Goal: Task Accomplishment & Management: Use online tool/utility

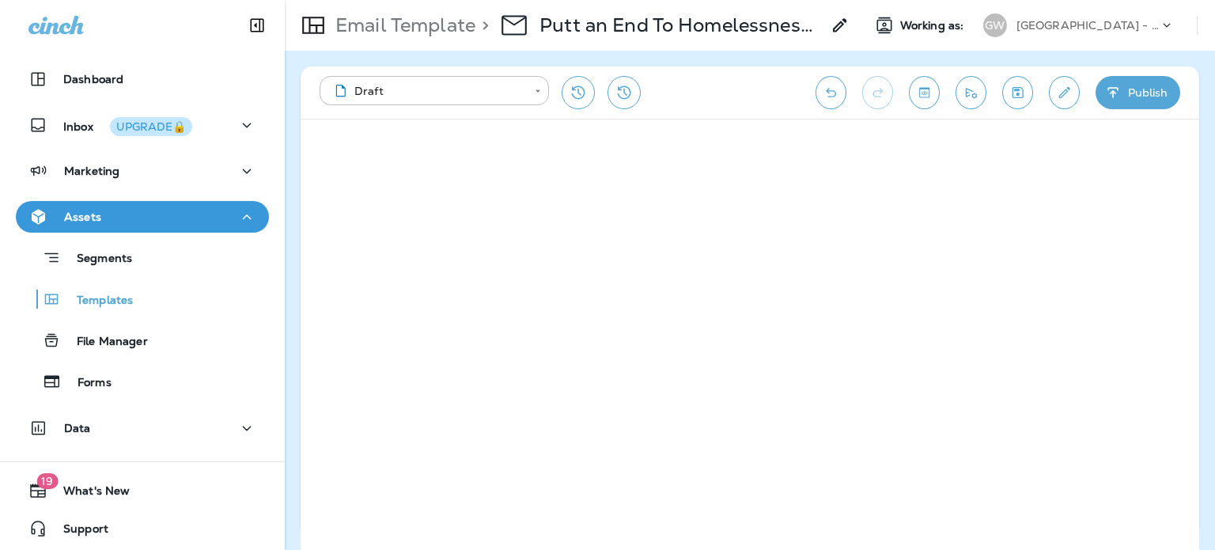
click at [1058, 14] on div "[GEOGRAPHIC_DATA] - [GEOGRAPHIC_DATA] | [GEOGRAPHIC_DATA] | [PERSON_NAME]" at bounding box center [1088, 25] width 142 height 24
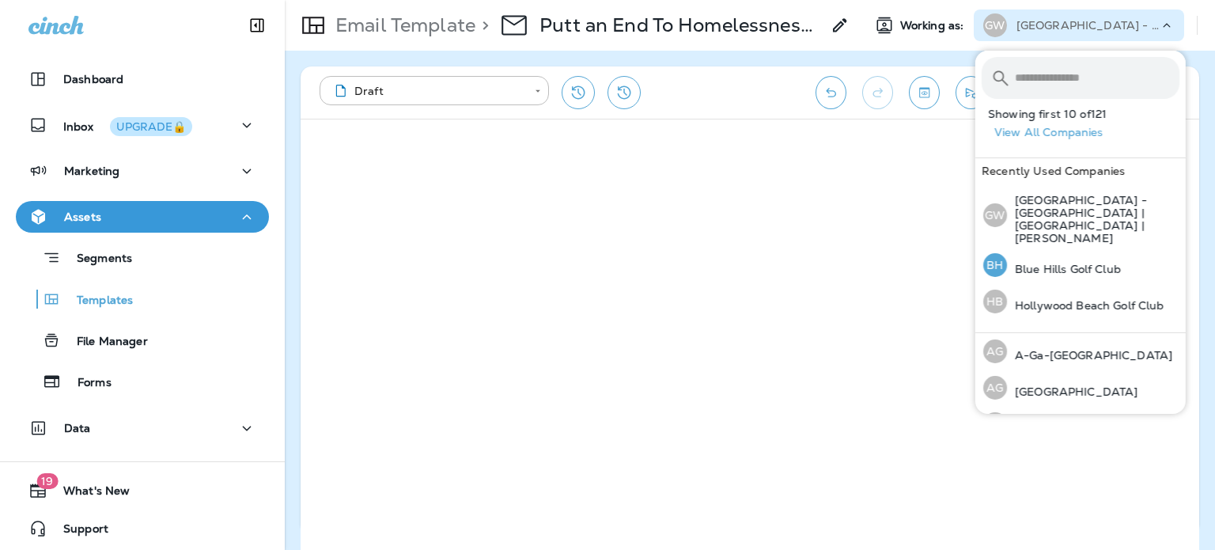
click at [1060, 263] on p "Blue Hills Golf Club" at bounding box center [1064, 269] width 114 height 13
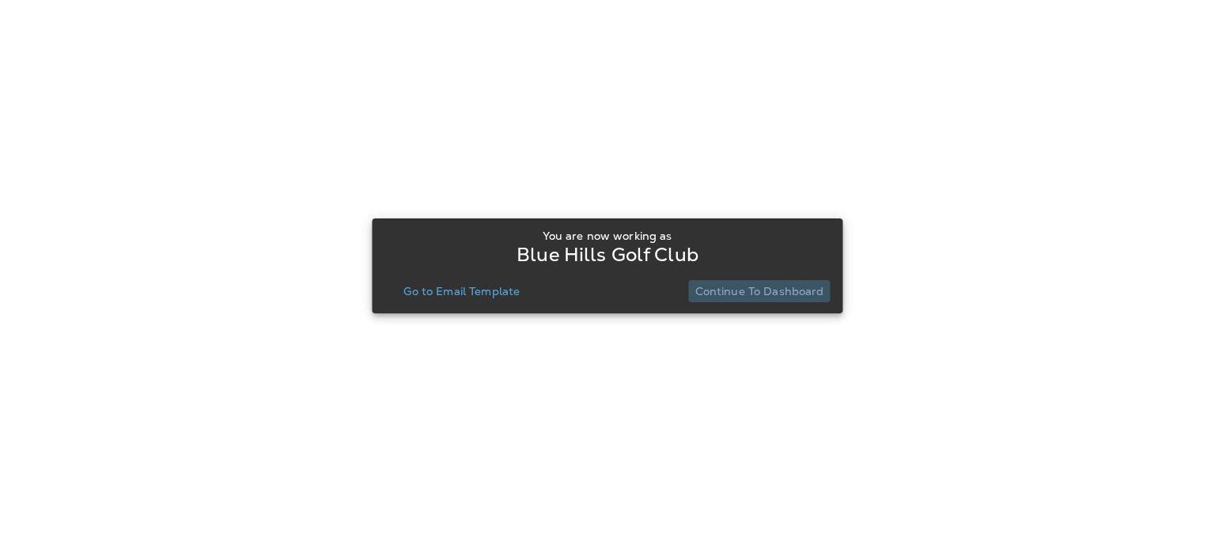
click at [810, 286] on p "Continue to Dashboard" at bounding box center [760, 291] width 129 height 13
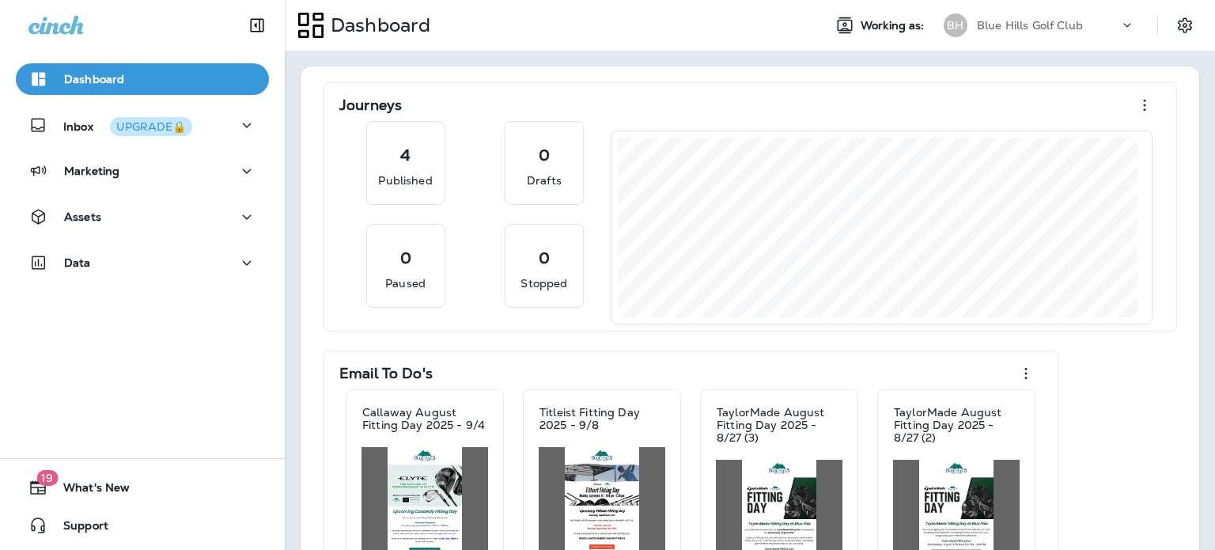
click at [114, 218] on div "Assets" at bounding box center [142, 217] width 228 height 20
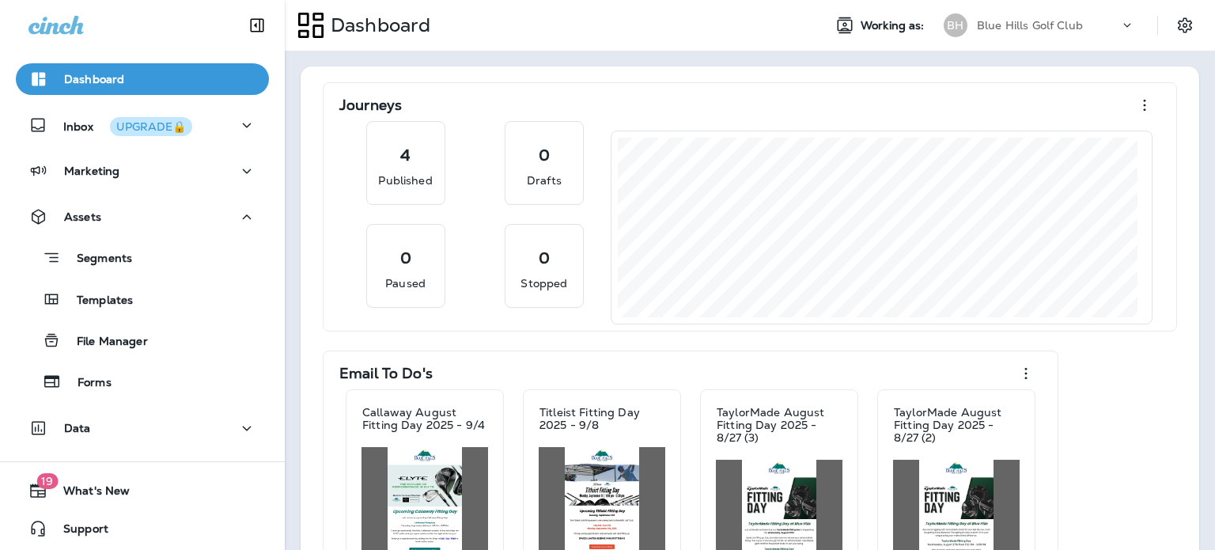
click at [138, 218] on div "Assets" at bounding box center [142, 217] width 228 height 20
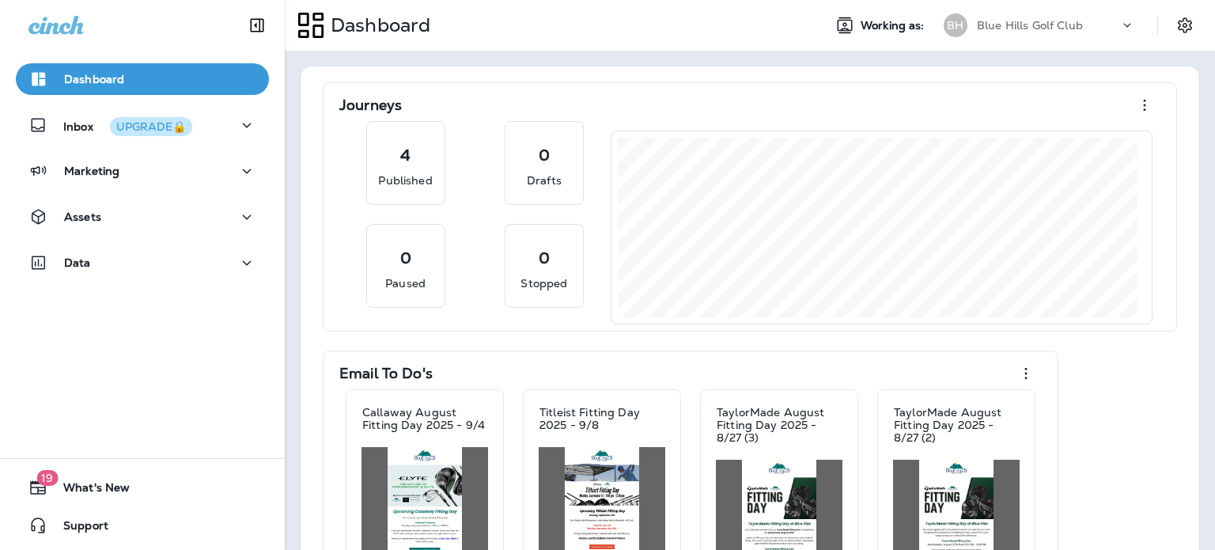
click at [136, 258] on div "Data" at bounding box center [142, 263] width 228 height 20
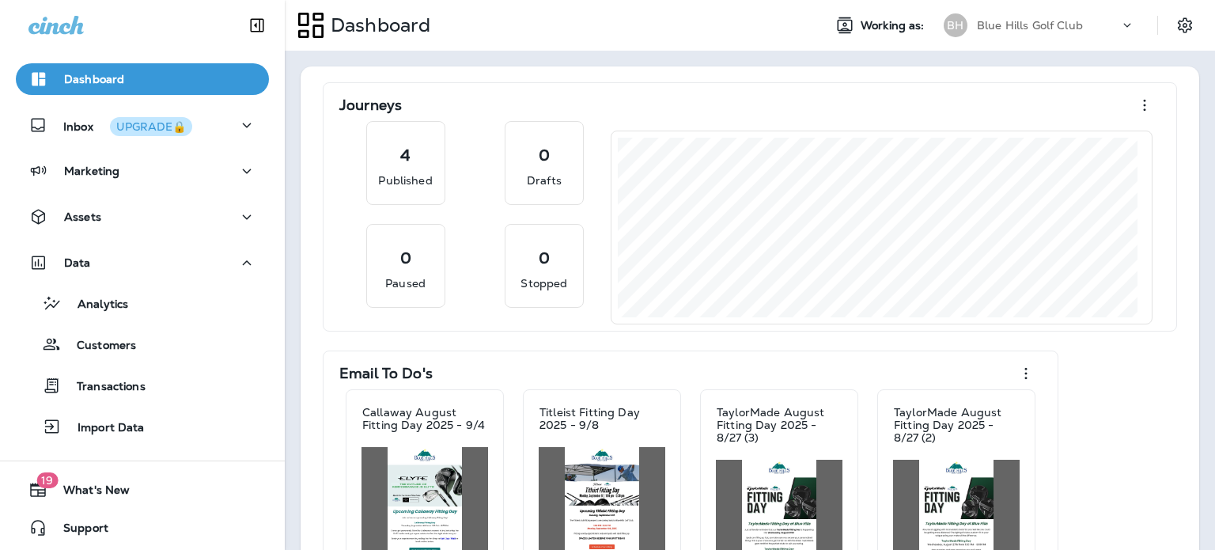
click at [152, 176] on div "Marketing" at bounding box center [142, 171] width 228 height 20
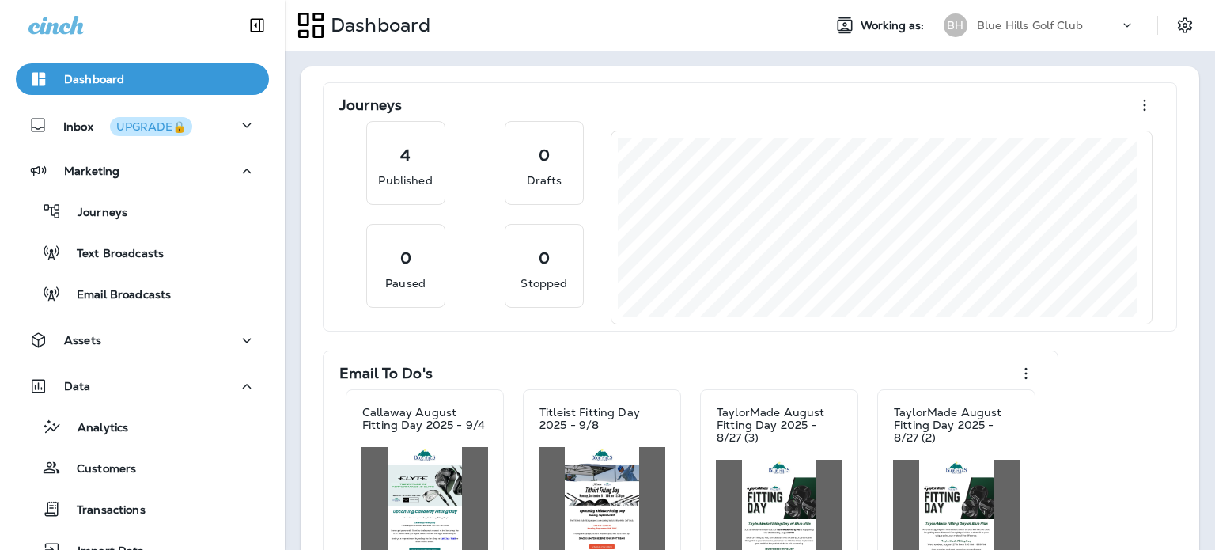
click at [136, 295] on p "Email Broadcasts" at bounding box center [116, 295] width 110 height 15
